Goal: Task Accomplishment & Management: Complete application form

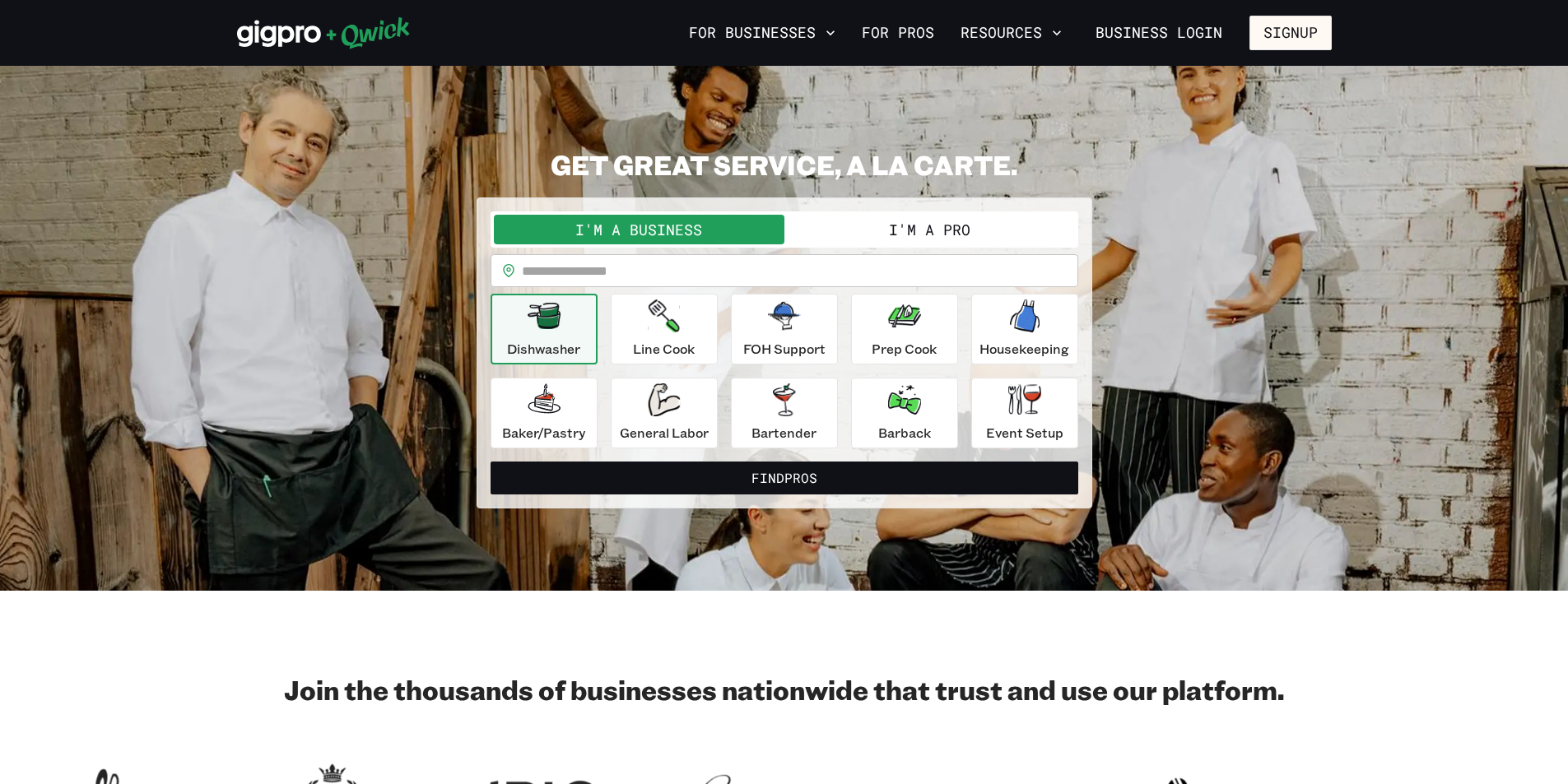
click at [921, 227] on button "I'm a Pro" at bounding box center [929, 230] width 291 height 30
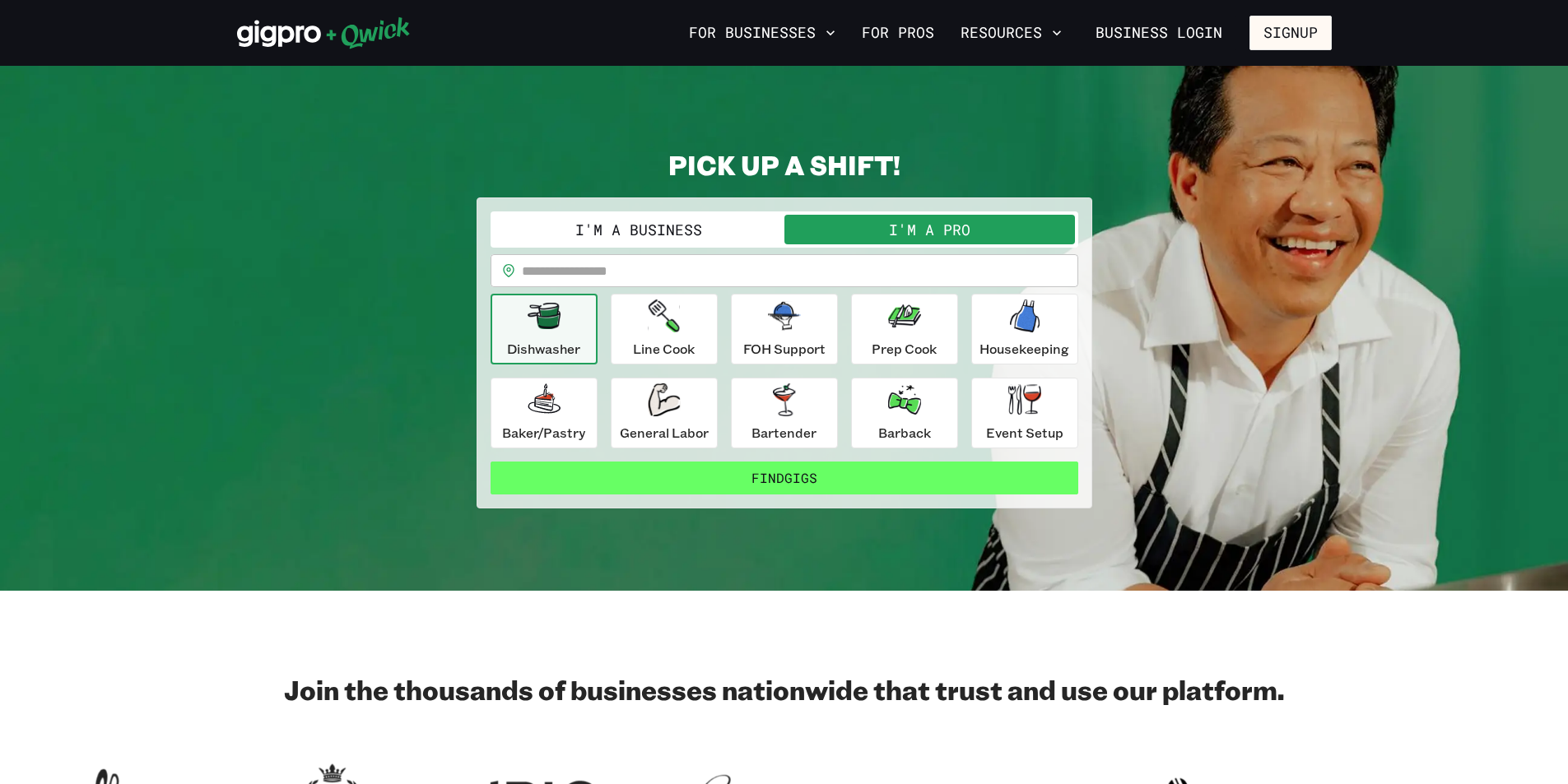
click at [786, 477] on button "Find Gigs" at bounding box center [784, 478] width 588 height 33
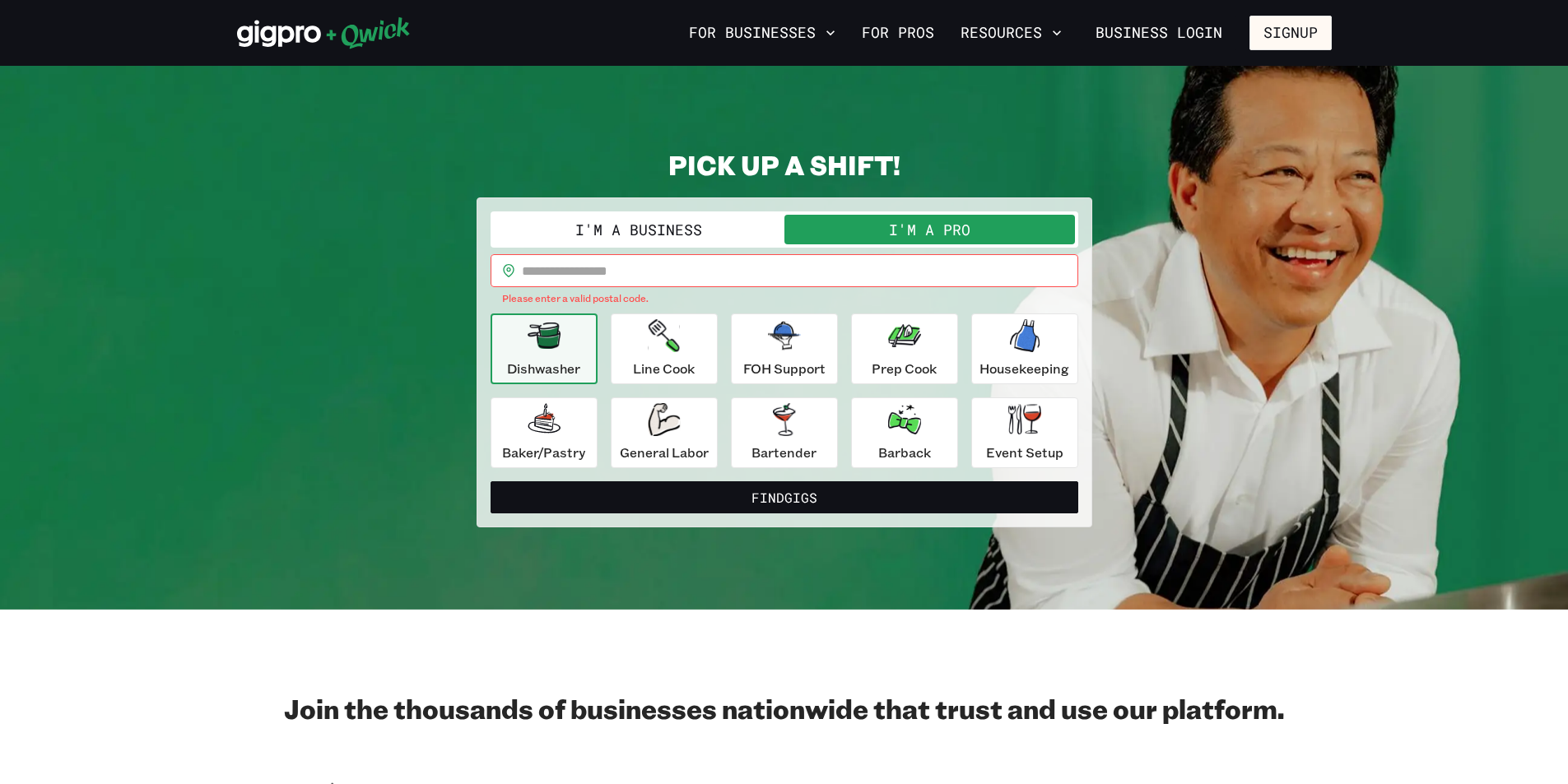
click at [611, 260] on input "text" at bounding box center [799, 270] width 556 height 33
type input "*****"
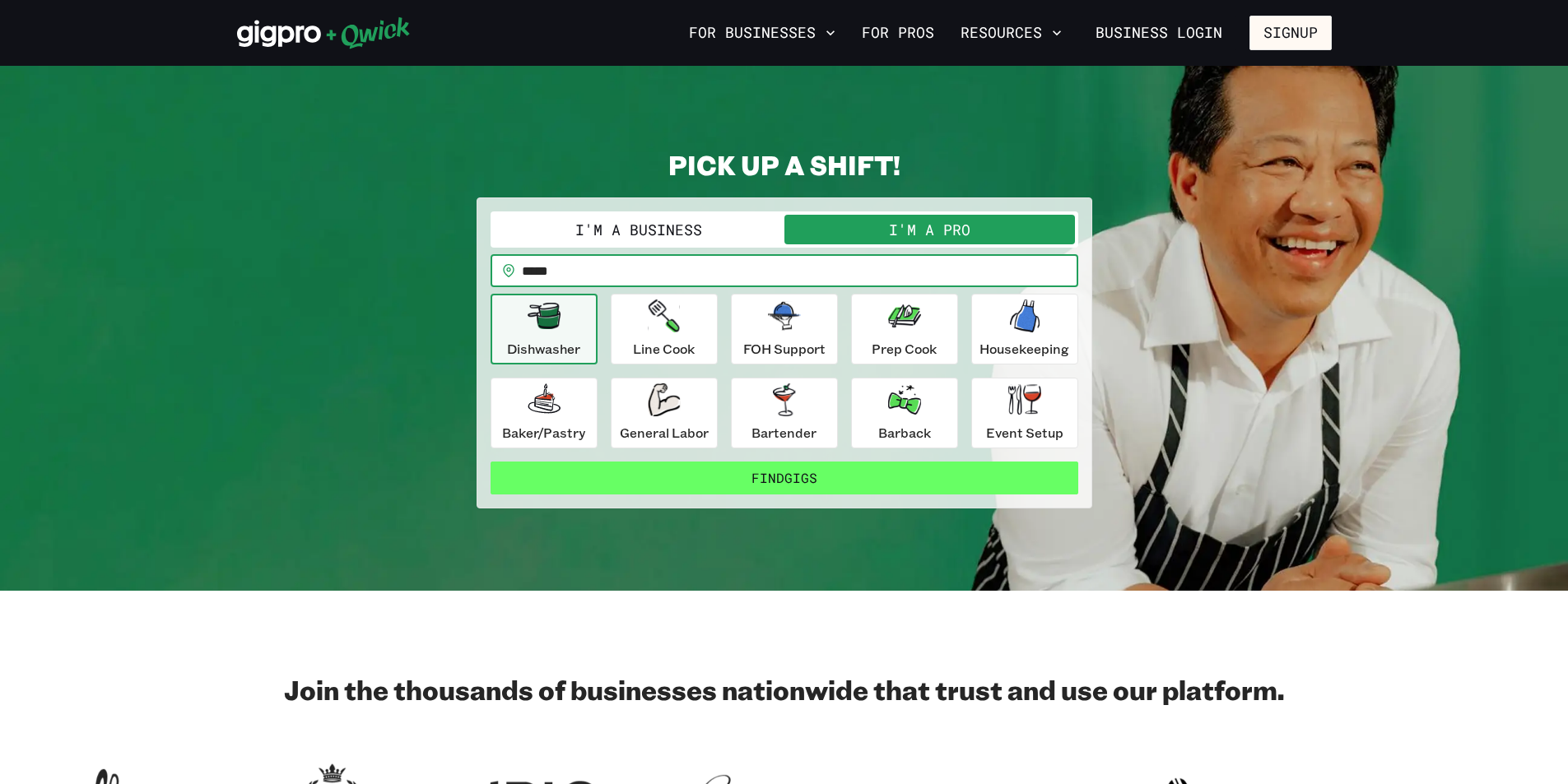
click at [827, 477] on button "Find Gigs" at bounding box center [784, 478] width 588 height 33
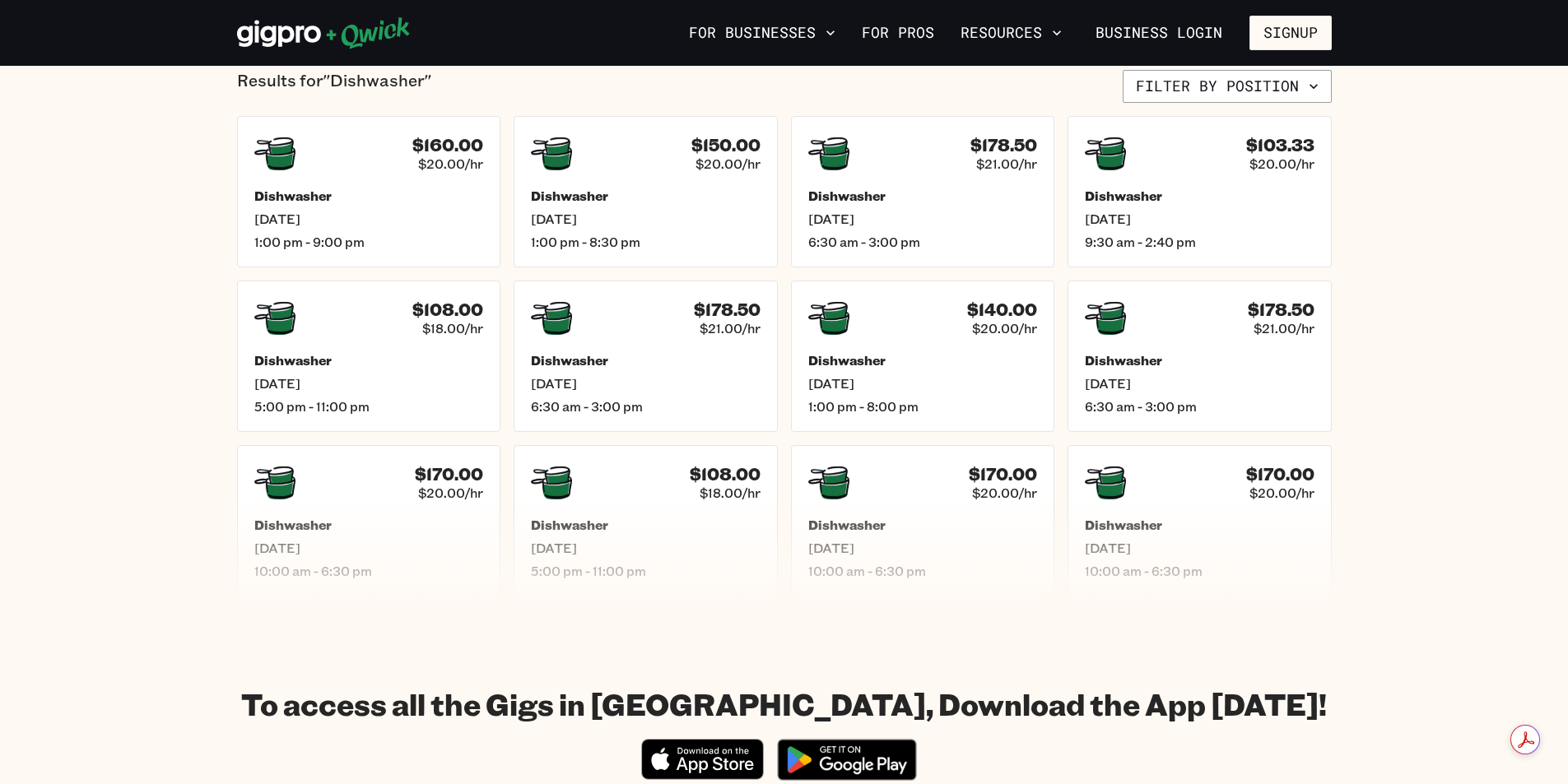
scroll to position [82, 0]
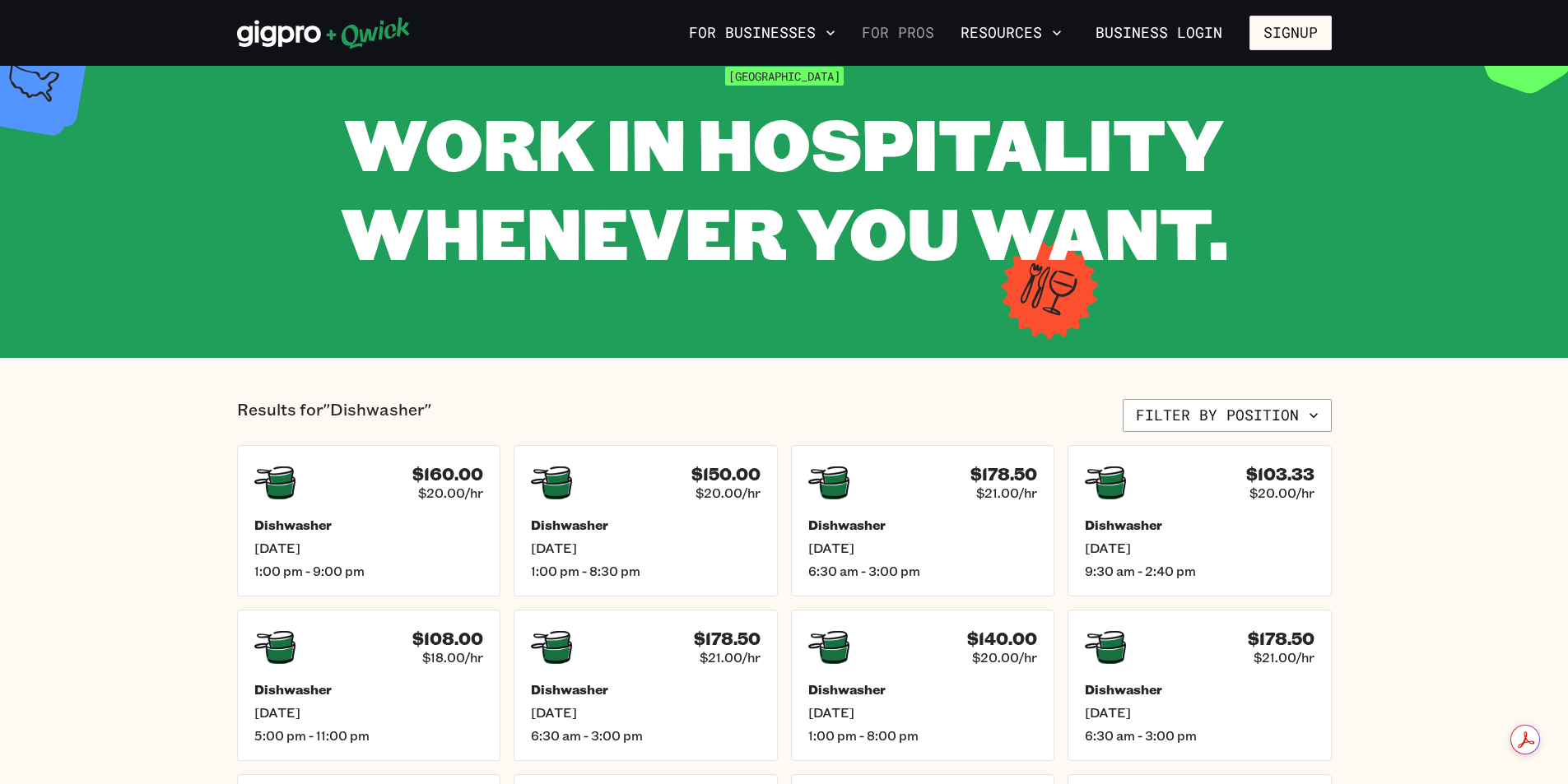
click at [890, 37] on link "For Pros" at bounding box center [898, 33] width 85 height 28
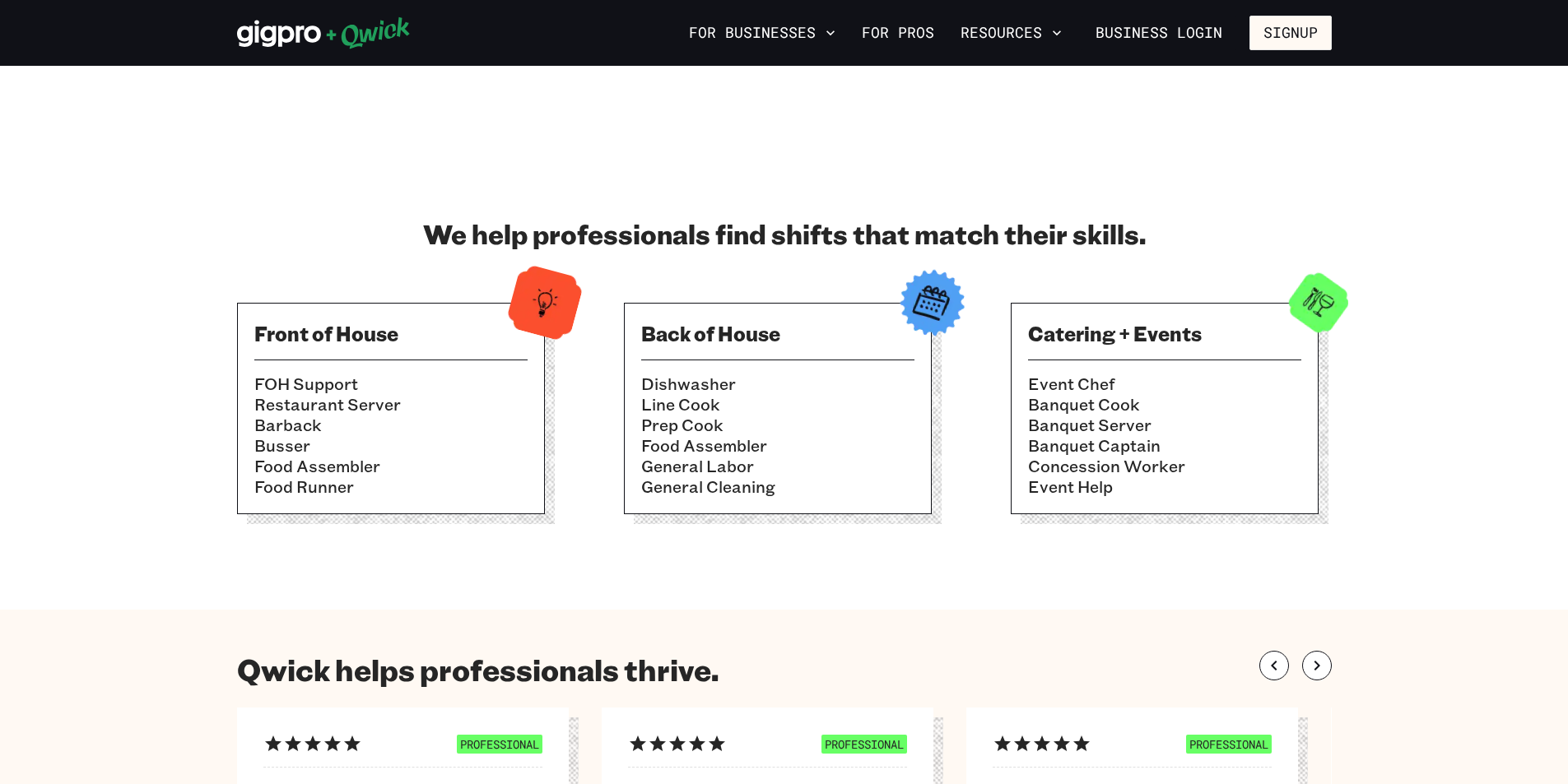
scroll to position [494, 0]
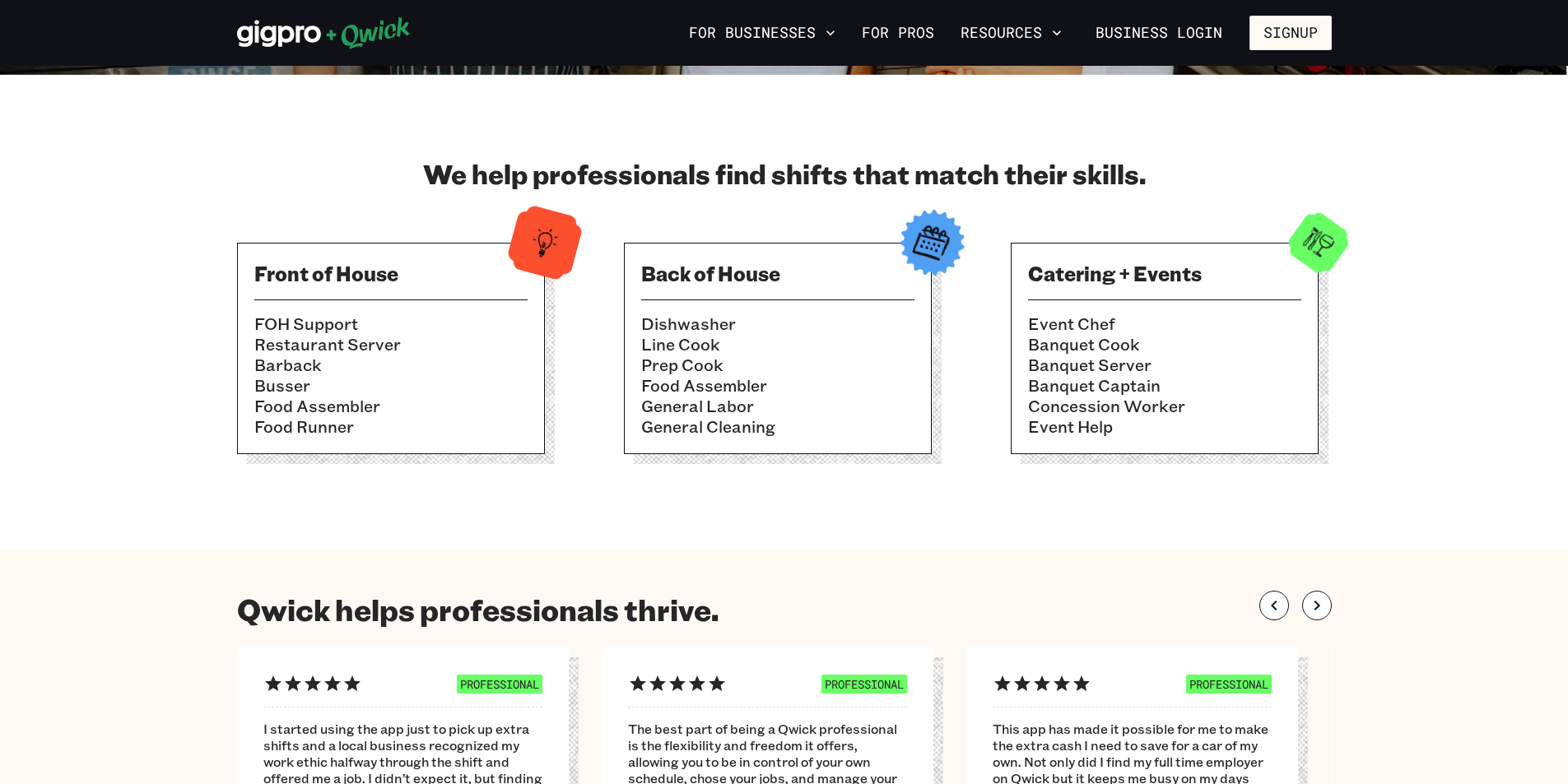
click at [367, 37] on icon at bounding box center [368, 33] width 83 height 32
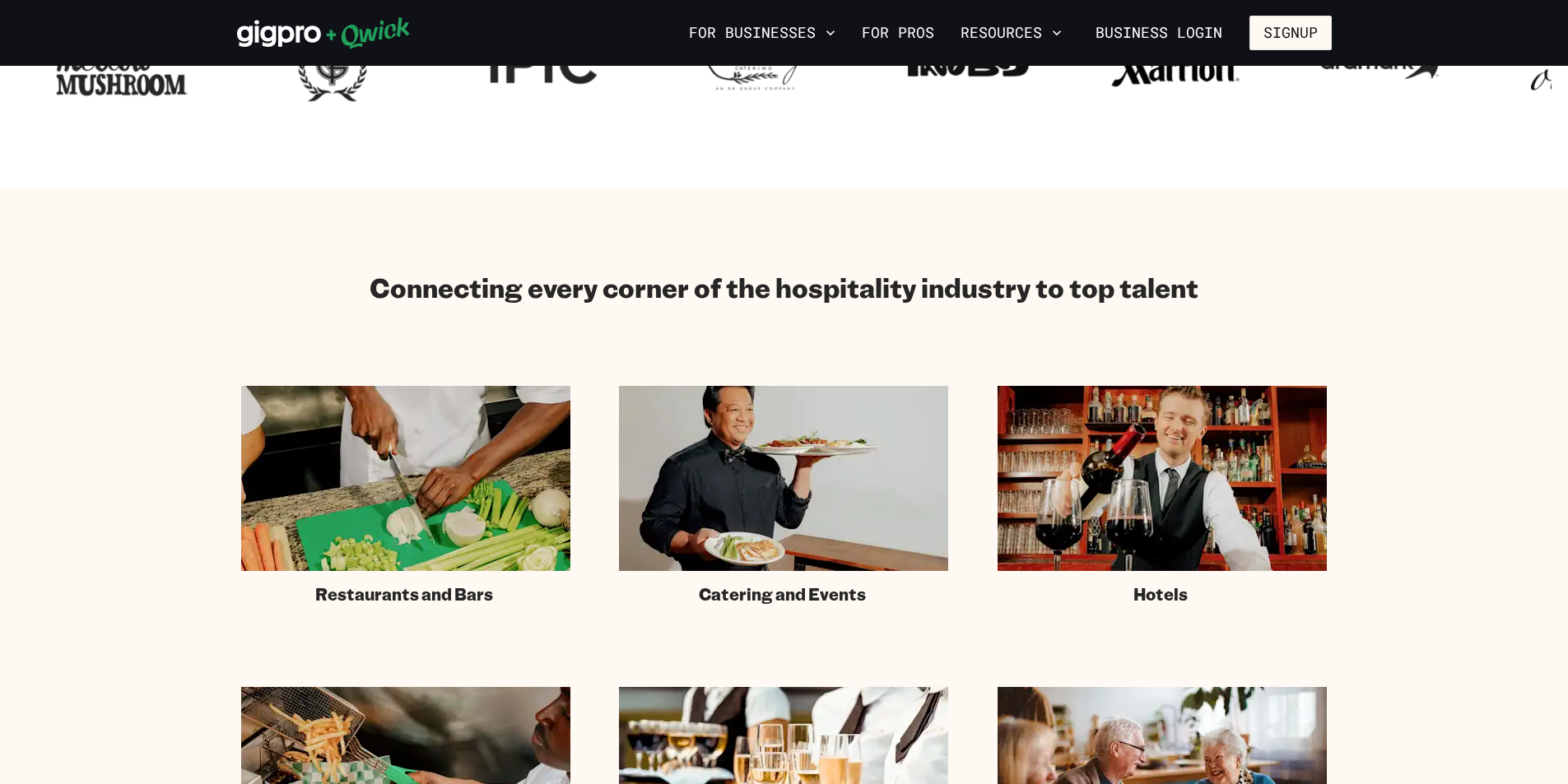
scroll to position [494, 0]
